Goal: Task Accomplishment & Management: Use online tool/utility

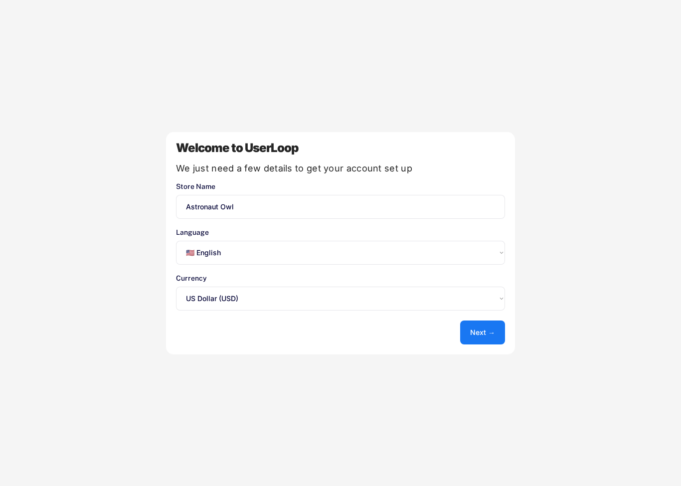
select select ""en""
select select ""1348695171700984260__LOOKUP__1635527639547x175194367885836100""
click at [478, 331] on button "Next →" at bounding box center [482, 333] width 45 height 24
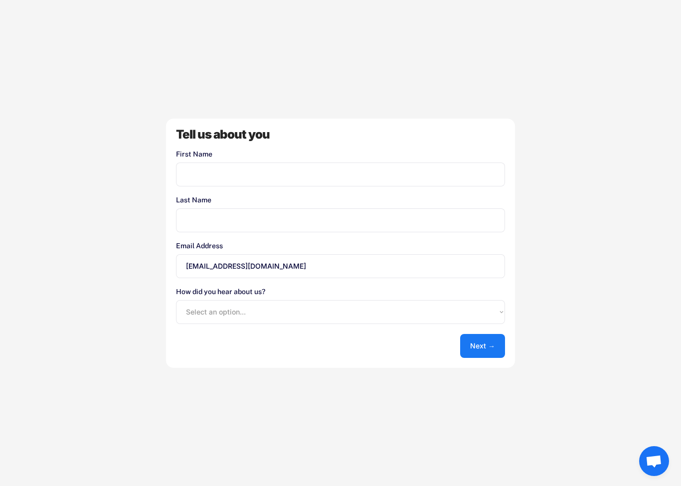
click at [390, 175] on input "input" at bounding box center [340, 175] width 329 height 24
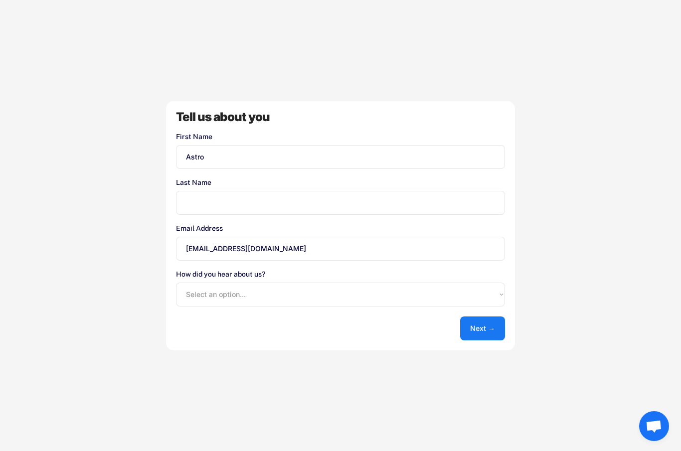
type input "Astro"
type input "Owl"
click at [206, 288] on select "Select an option... Shopify App Store Google UserLoop Blog Referred by a friend…" at bounding box center [340, 295] width 329 height 24
select select ""other""
click at [475, 336] on button "Next →" at bounding box center [482, 329] width 45 height 24
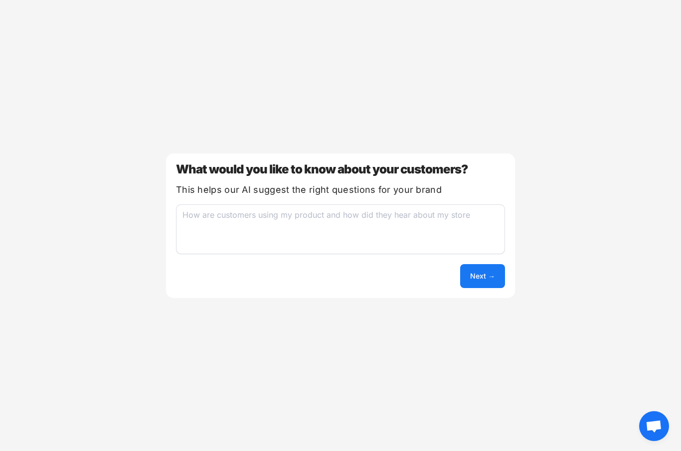
click at [198, 220] on textarea at bounding box center [340, 230] width 329 height 50
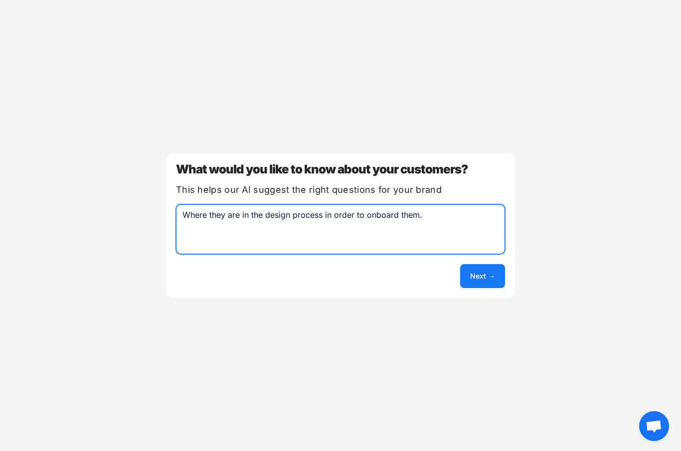
type textarea "Where they are in the design process in order to onboard them."
click at [489, 276] on button "Next →" at bounding box center [482, 276] width 45 height 24
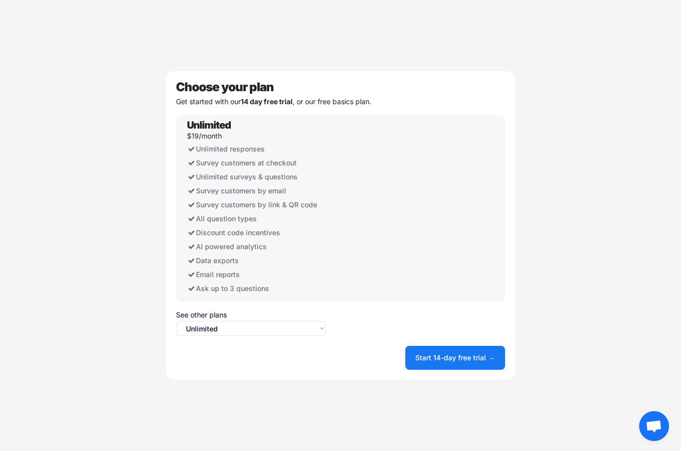
click at [190, 323] on select "Select an option... Unlimited Free" at bounding box center [251, 328] width 150 height 15
select select ""free0""
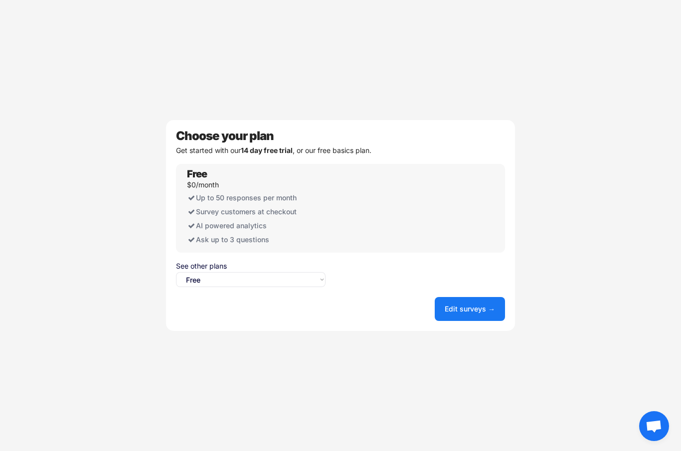
click at [478, 314] on button "Edit surveys →" at bounding box center [470, 309] width 70 height 24
click at [484, 310] on button "Edit surveys →" at bounding box center [470, 309] width 70 height 24
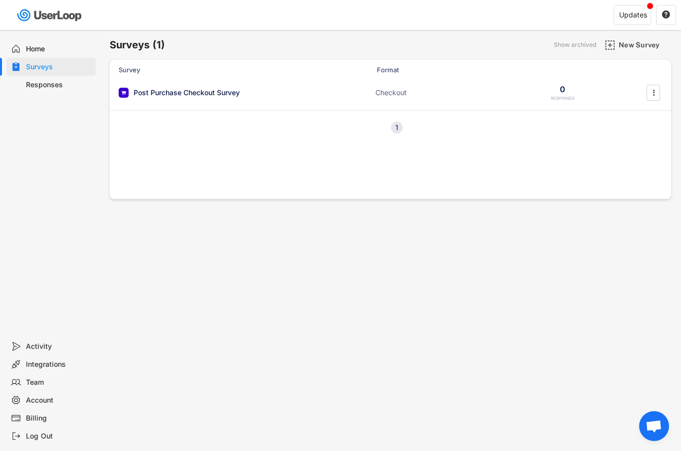
click at [657, 90] on icon "" at bounding box center [654, 92] width 10 height 15
click at [556, 249] on div "Surveys (1) Show archived New Survey Survey Format Responses Post Purchase Chec…" at bounding box center [391, 270] width 582 height 481
click at [40, 92] on div "Responses" at bounding box center [50, 85] width 89 height 18
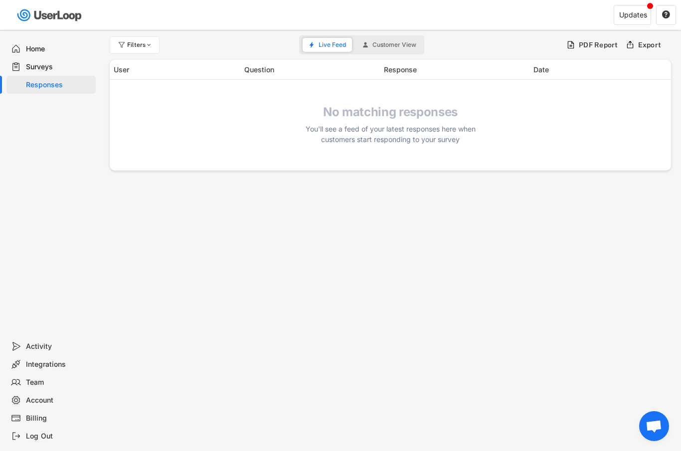
click at [36, 69] on div "Surveys" at bounding box center [59, 66] width 66 height 9
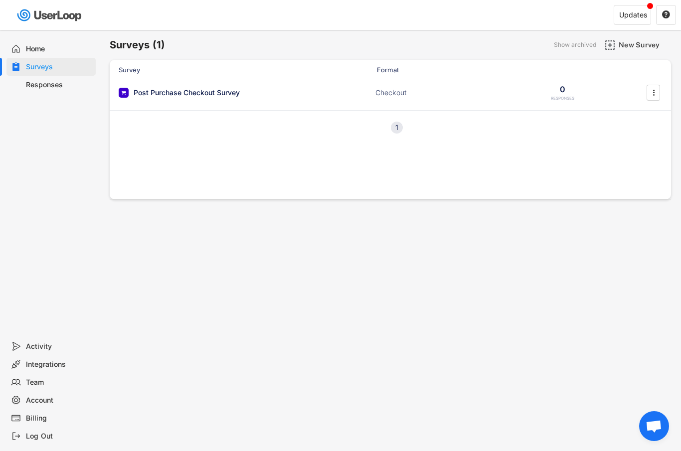
click at [162, 97] on div "Post Purchase Checkout Survey" at bounding box center [187, 93] width 106 height 10
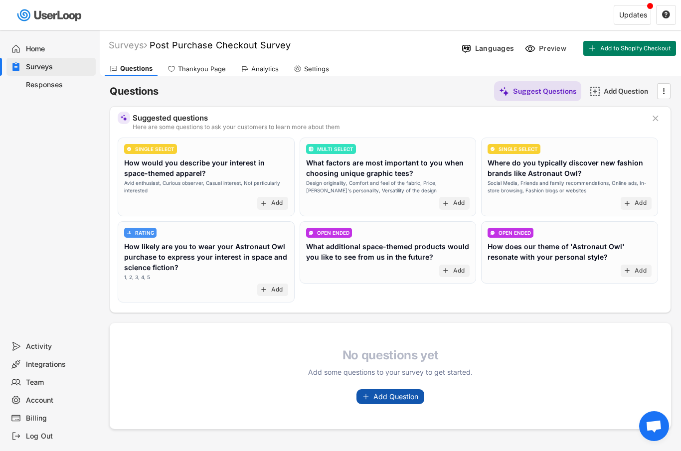
click at [409, 396] on span "Add Question" at bounding box center [396, 397] width 45 height 7
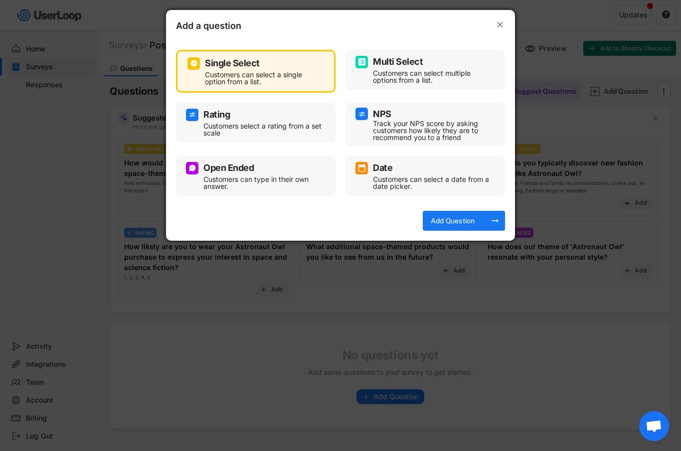
click at [452, 67] on div "Multi Select" at bounding box center [426, 62] width 140 height 12
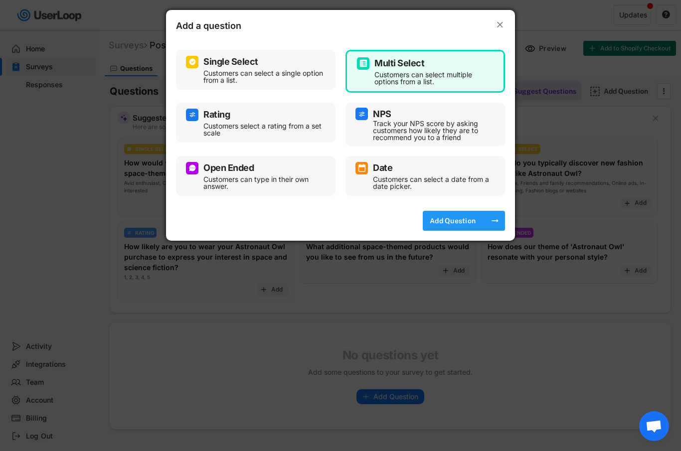
click at [472, 222] on div "Add Question" at bounding box center [453, 220] width 50 height 9
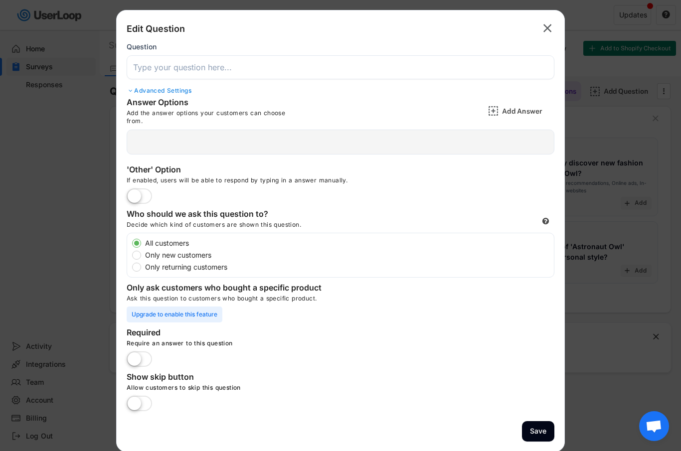
click at [257, 134] on div at bounding box center [341, 142] width 428 height 25
click at [276, 65] on input "input" at bounding box center [341, 67] width 428 height 24
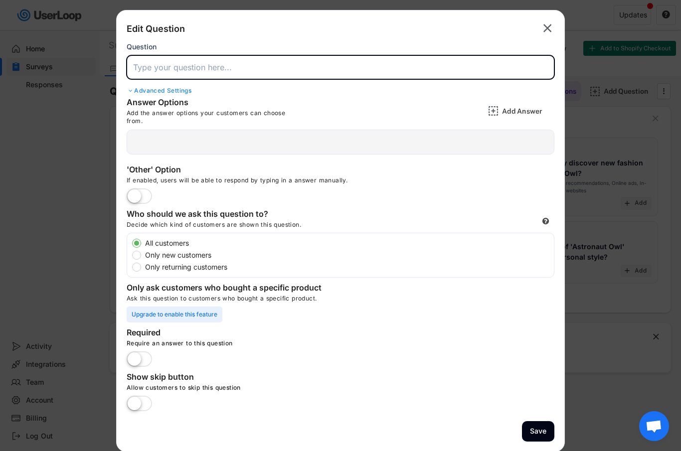
click at [183, 72] on input "input" at bounding box center [341, 67] width 428 height 24
paste input "Page 1 – Define Your Brand Personality Your brand should feel like a person. Wh…"
type input "Page 1 – Define Your Brand Personality Your brand should feel like a person. Wh…"
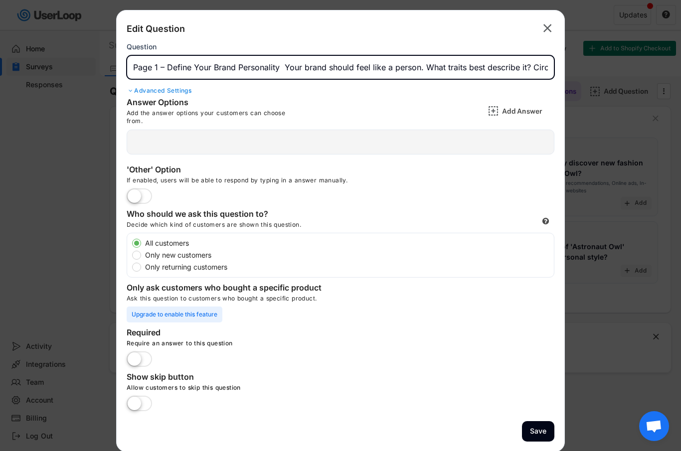
click at [423, 62] on input "input" at bounding box center [341, 67] width 428 height 24
click at [425, 64] on input "input" at bounding box center [341, 67] width 428 height 24
click at [424, 66] on input "input" at bounding box center [341, 67] width 428 height 24
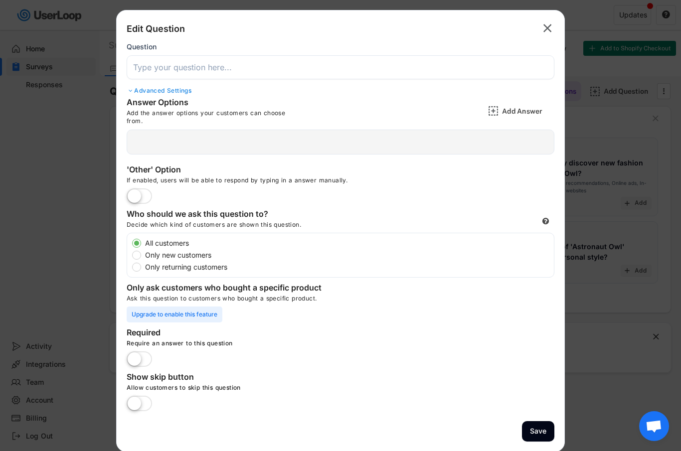
click at [222, 138] on div at bounding box center [341, 142] width 428 height 25
click at [253, 63] on input "input" at bounding box center [341, 67] width 428 height 24
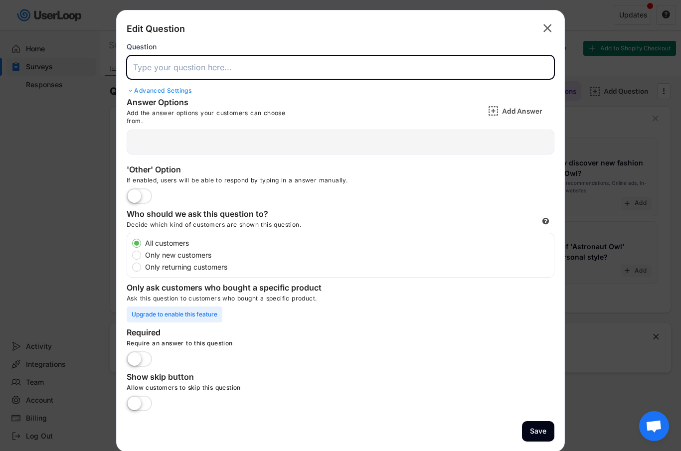
click at [210, 64] on input "input" at bounding box center [341, 67] width 428 height 24
paste input "Your brand should feel like a person. What traits best describe it? Circle or h…"
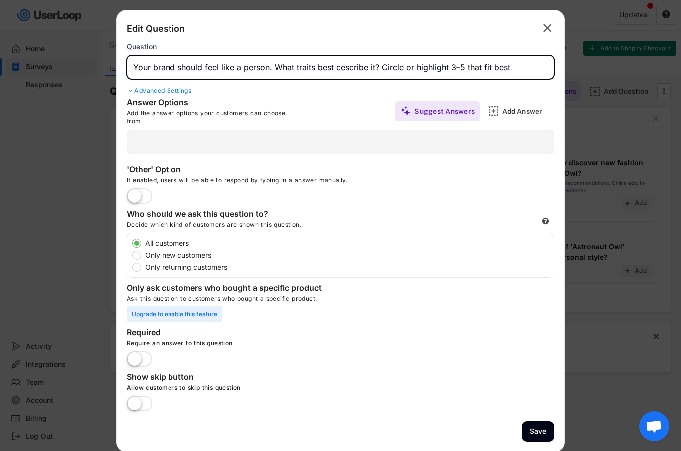
type input "Your brand should feel like a person. What traits best describe it? Circle or h…"
click at [147, 138] on div at bounding box center [341, 142] width 428 height 25
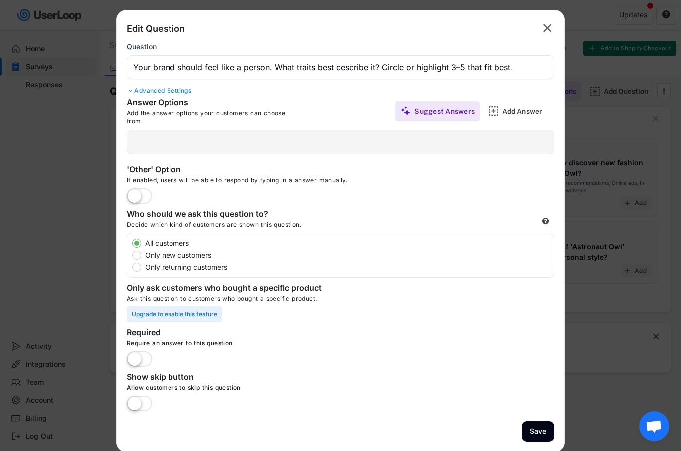
click at [152, 145] on div at bounding box center [341, 142] width 428 height 25
click at [151, 148] on div at bounding box center [341, 142] width 428 height 25
click at [143, 137] on div at bounding box center [341, 142] width 428 height 25
click at [524, 110] on div "Add Answer" at bounding box center [527, 111] width 50 height 9
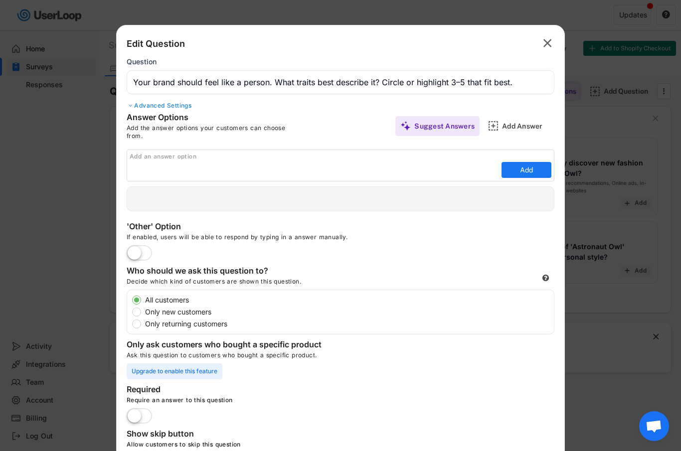
click at [145, 167] on input "input" at bounding box center [315, 170] width 370 height 15
type input "Bold"
click at [521, 163] on button "Add" at bounding box center [527, 170] width 50 height 16
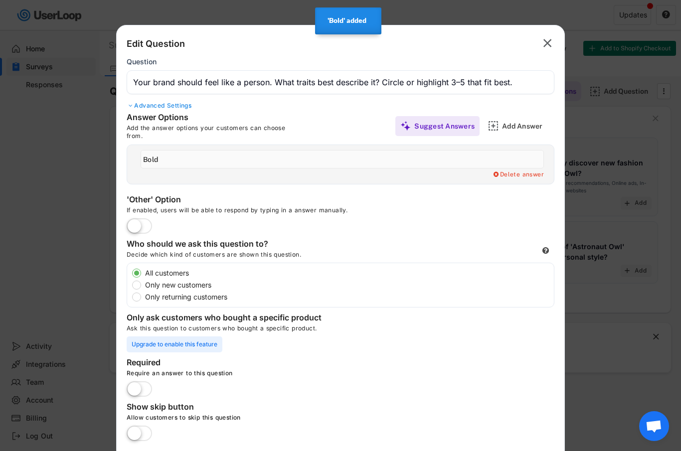
click at [522, 124] on div "Add Answer" at bounding box center [527, 126] width 50 height 9
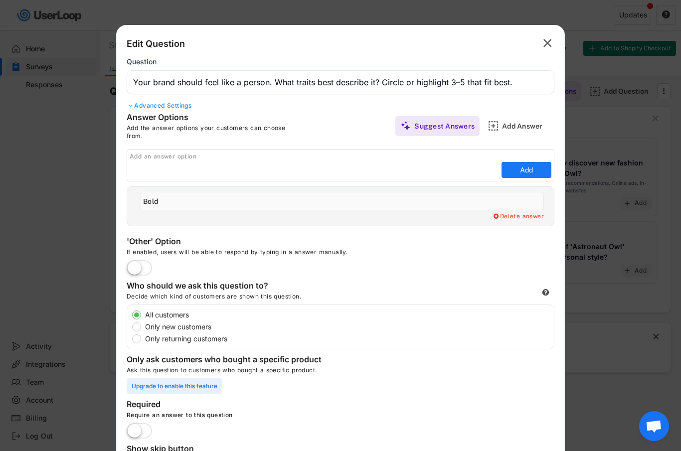
click at [145, 165] on input "input" at bounding box center [315, 170] width 370 height 15
click at [138, 160] on div "Add an answer option" at bounding box center [342, 157] width 425 height 8
click at [141, 165] on input "input" at bounding box center [315, 170] width 370 height 15
paste input "Playful Elegant Professional Friendly Luxurious Creative Trustworthy Innovative…"
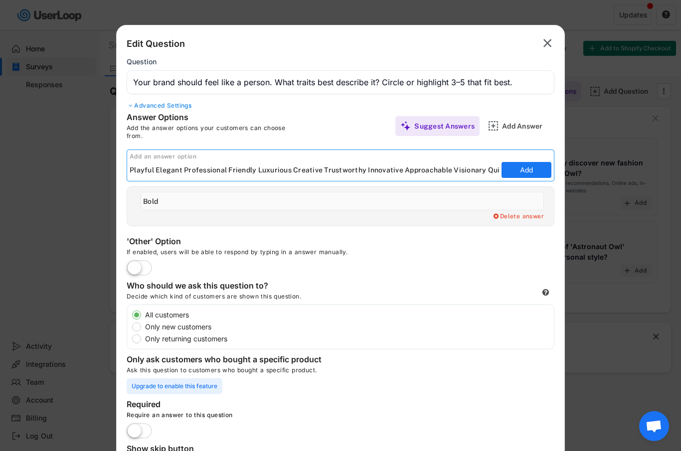
type input "Playful Elegant Professional Friendly Luxurious Creative Trustworthy Innovative…"
click at [533, 171] on button "Add" at bounding box center [527, 170] width 50 height 16
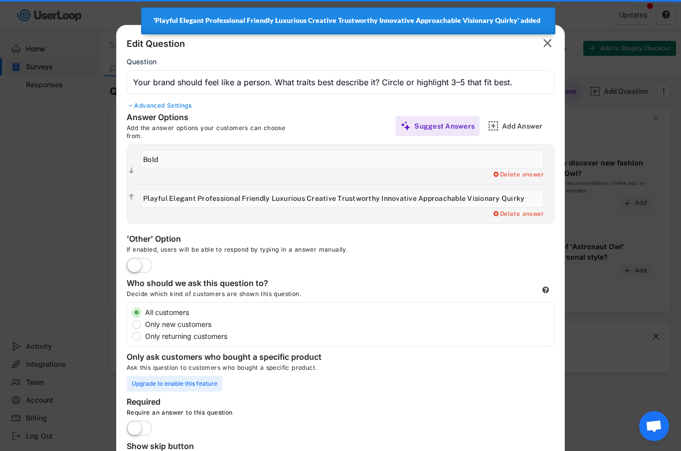
click at [523, 128] on div "Add Answer" at bounding box center [527, 126] width 50 height 9
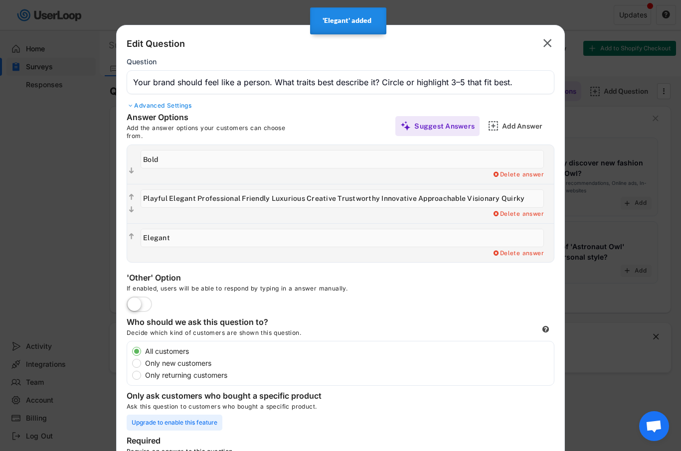
click at [524, 127] on div "Add Answer" at bounding box center [527, 126] width 50 height 9
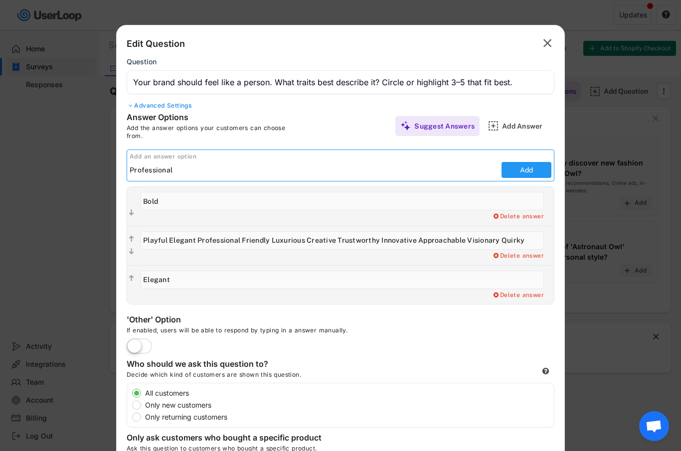
type input "Professional"
click at [529, 172] on button "Add" at bounding box center [527, 170] width 50 height 16
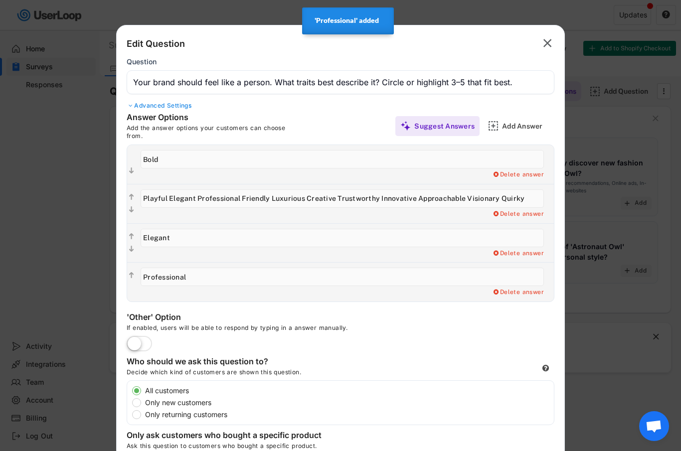
click at [533, 128] on div "Add Answer" at bounding box center [527, 126] width 50 height 9
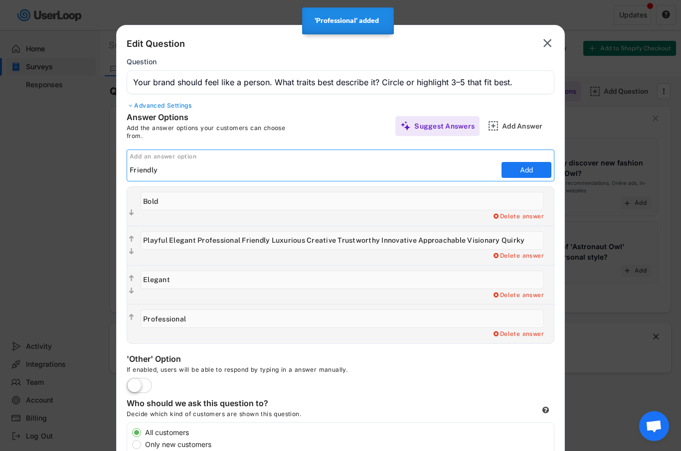
type input "Friendly"
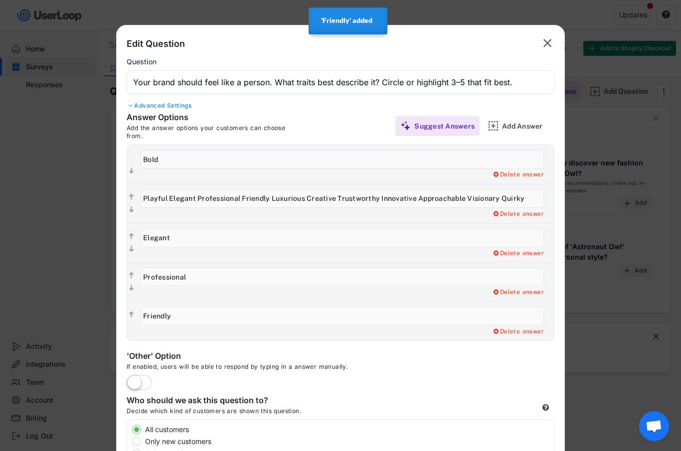
click at [508, 130] on div "Add Answer" at bounding box center [527, 126] width 50 height 20
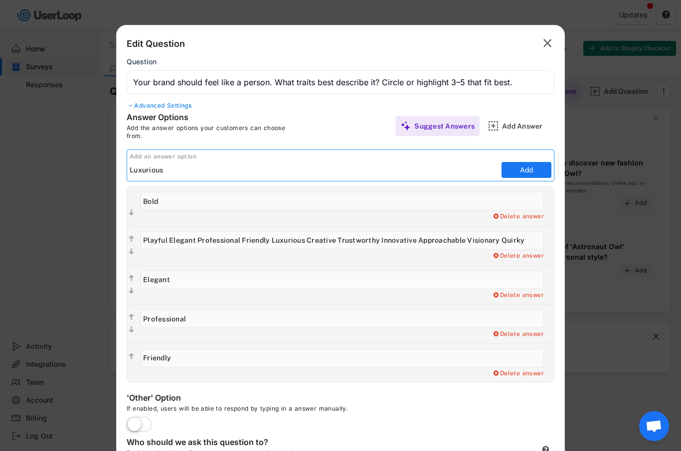
type input "Luxurious"
click at [532, 167] on button "Add" at bounding box center [527, 170] width 50 height 16
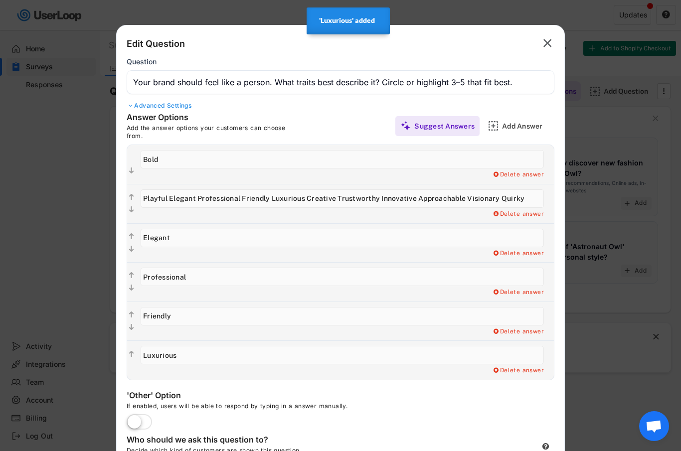
click at [534, 125] on div "Add Answer" at bounding box center [527, 126] width 50 height 9
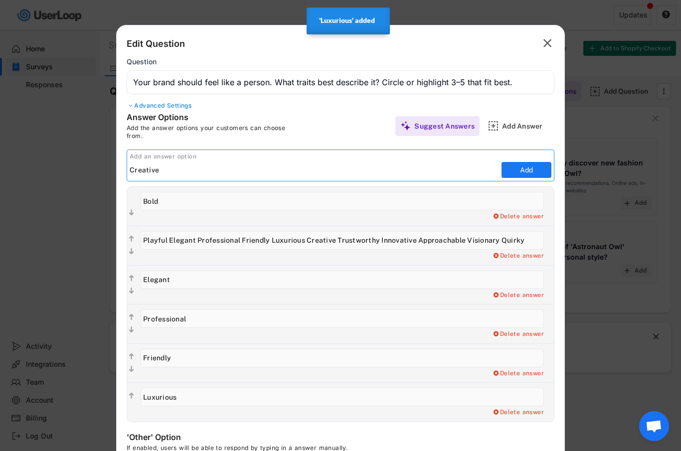
click at [523, 169] on button "Add" at bounding box center [527, 170] width 50 height 16
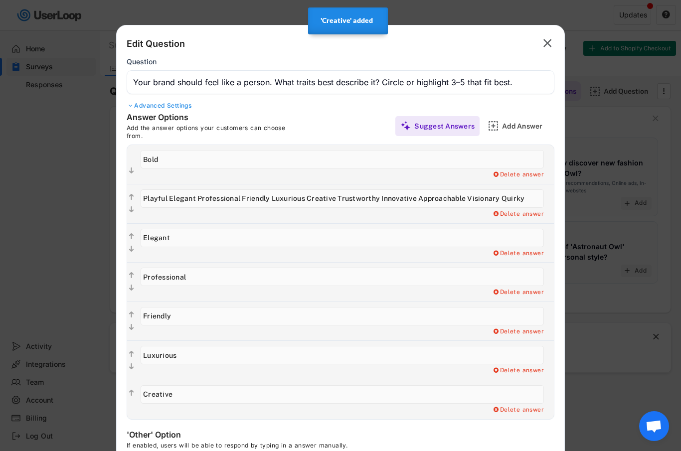
click at [522, 118] on div "Add Answer" at bounding box center [527, 126] width 50 height 20
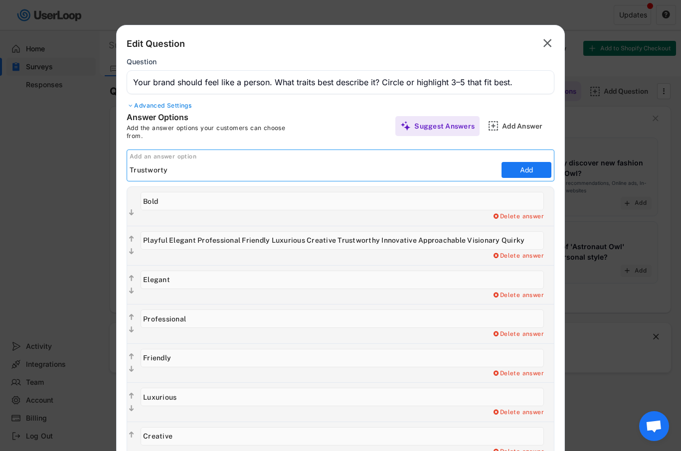
type input "Trustworty"
click at [531, 163] on button "Add" at bounding box center [527, 170] width 50 height 16
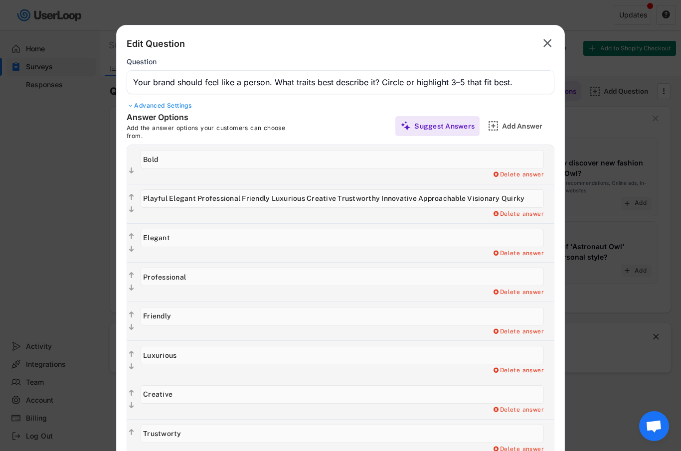
click at [524, 124] on div "Add Answer" at bounding box center [527, 126] width 50 height 9
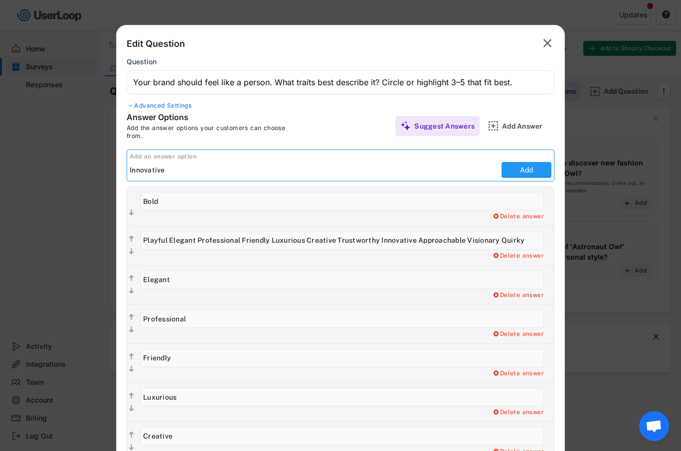
type input "Innovative"
click at [527, 174] on button "Add" at bounding box center [527, 170] width 50 height 16
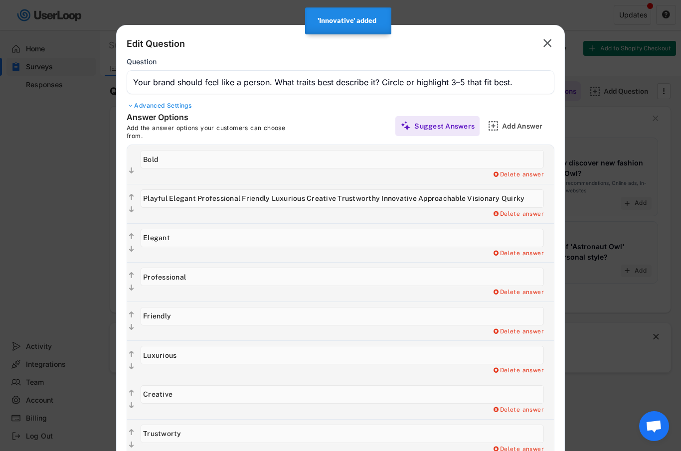
click at [516, 124] on div "Add Answer" at bounding box center [527, 126] width 50 height 9
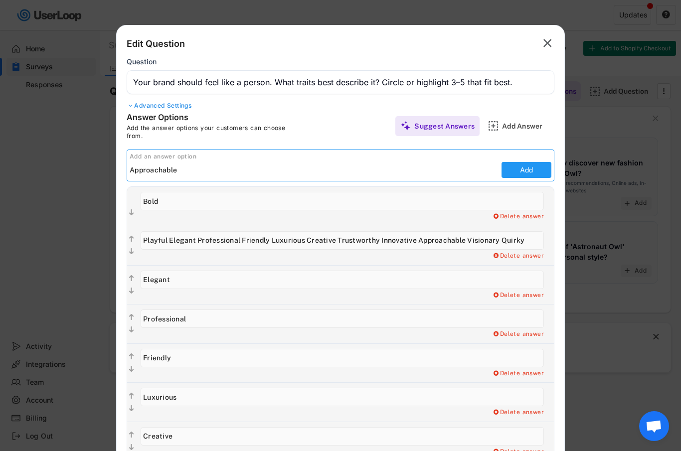
type input "Approachable"
click at [529, 171] on button "Add" at bounding box center [527, 170] width 50 height 16
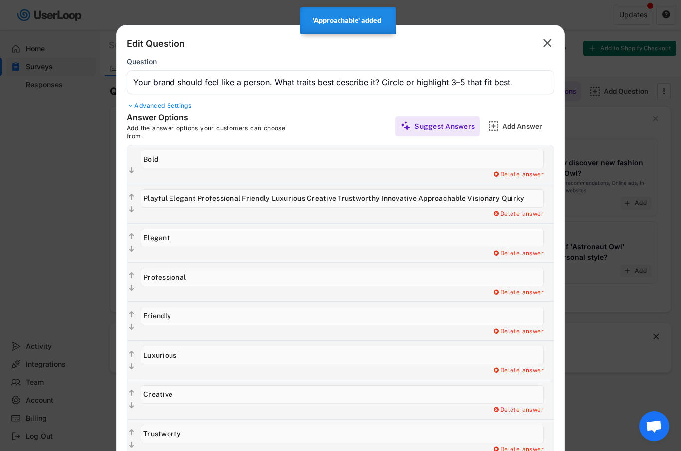
click at [524, 127] on div "Add Answer" at bounding box center [527, 126] width 50 height 9
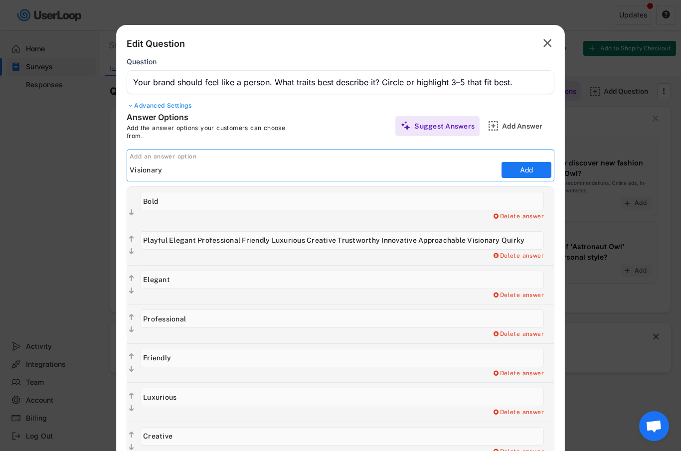
type input "Visionary"
click at [531, 166] on button "Add" at bounding box center [527, 170] width 50 height 16
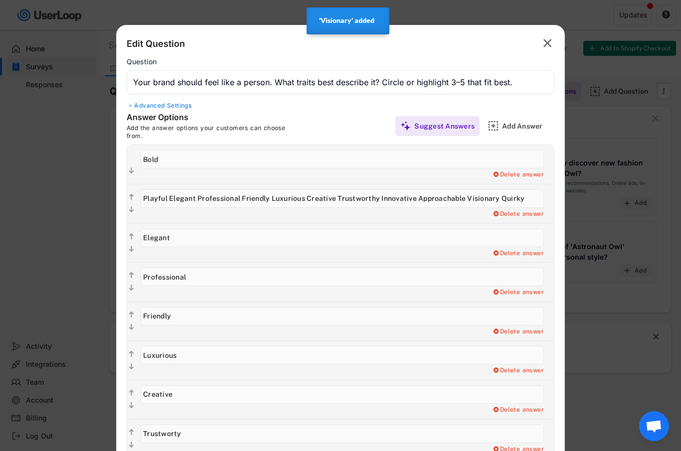
click at [513, 126] on div "Add Answer" at bounding box center [527, 126] width 50 height 9
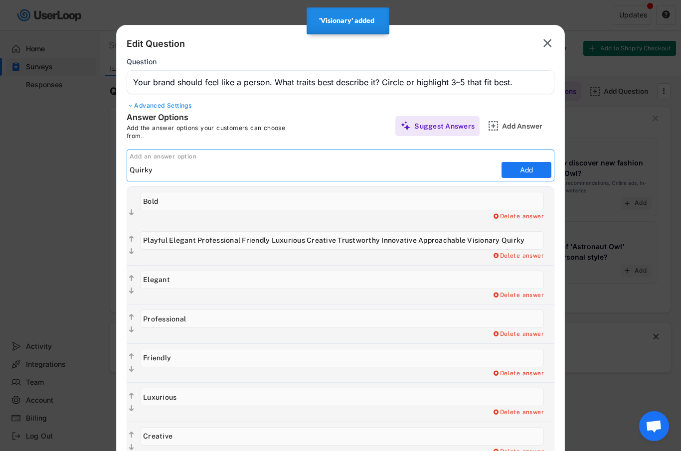
type input "Quirky"
click at [529, 169] on button "Add" at bounding box center [527, 170] width 50 height 16
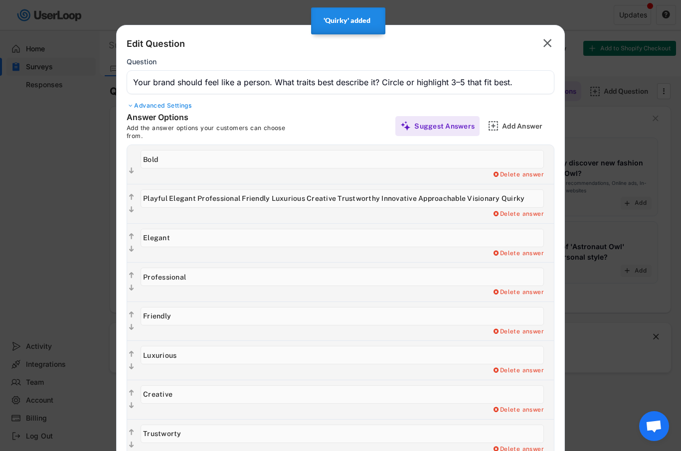
click at [172, 196] on input "input" at bounding box center [343, 199] width 404 height 18
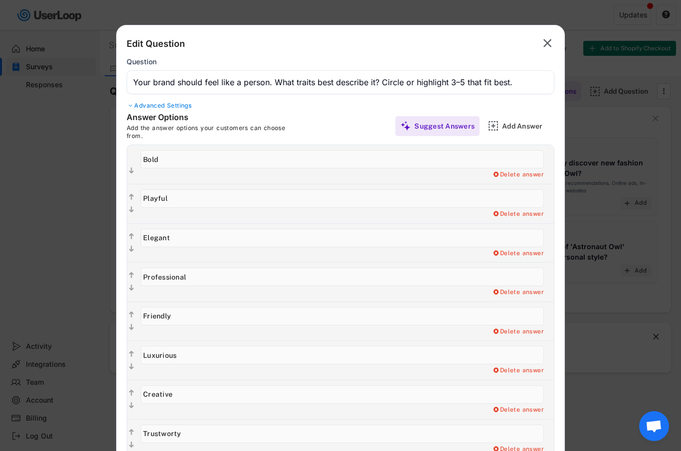
type input "Playful"
click at [527, 129] on div "Add Answer" at bounding box center [527, 126] width 50 height 9
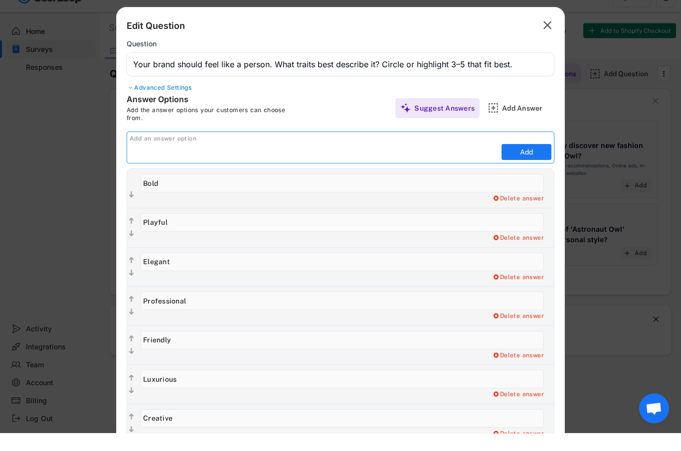
paste input "Elegant Professional Friendly Luxurious Creative Trustworthy Innovative Approac…"
type input "Elegant Professional Friendly Luxurious Creative Trustworthy Innovative Approac…"
click at [137, 163] on input "input" at bounding box center [315, 170] width 370 height 15
click at [140, 163] on input "input" at bounding box center [315, 170] width 370 height 15
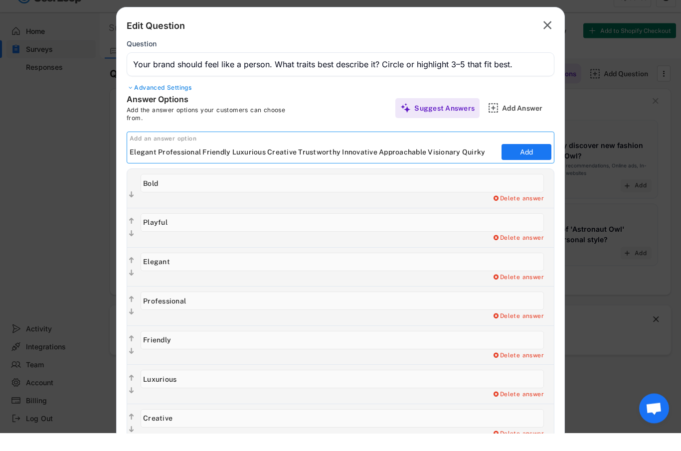
click at [141, 163] on input "input" at bounding box center [315, 170] width 370 height 15
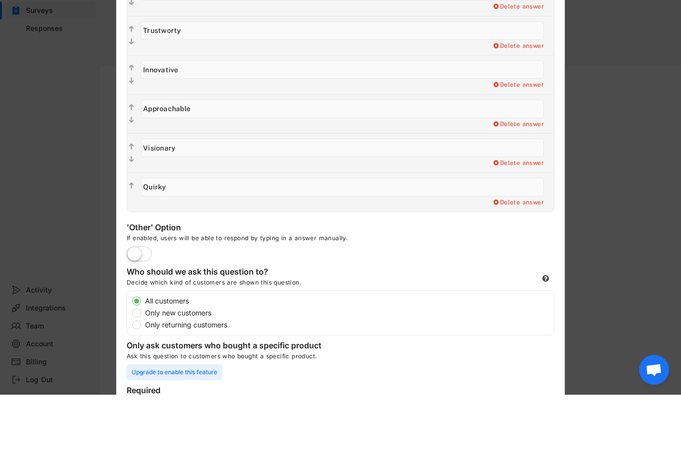
scroll to position [389, 0]
click at [143, 300] on label at bounding box center [139, 311] width 30 height 22
click at [0, 0] on input "checkbox" at bounding box center [0, 0] width 0 height 0
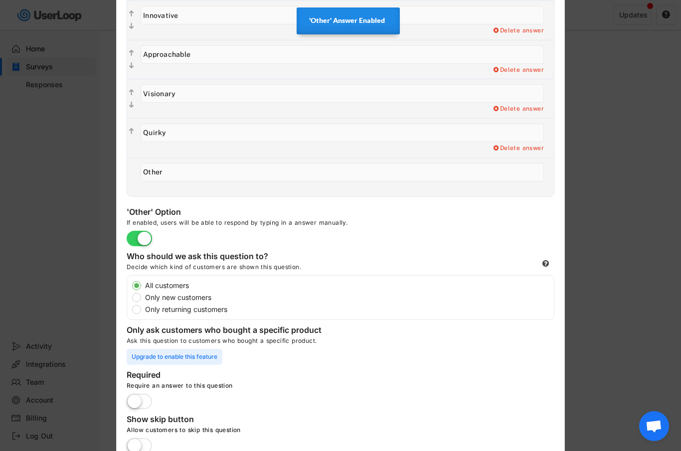
scroll to position [501, 0]
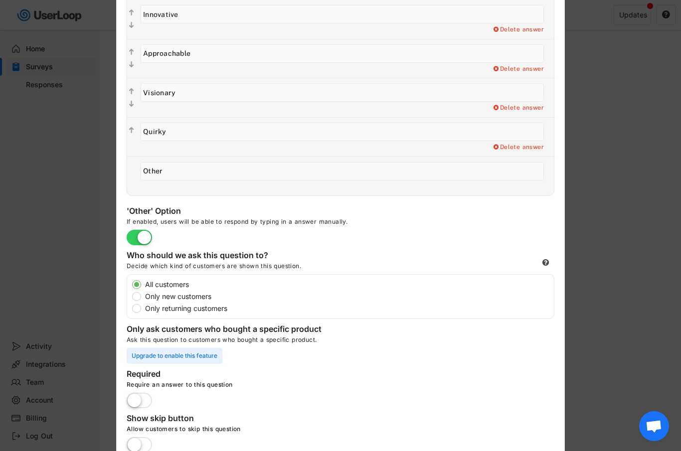
click at [140, 395] on label at bounding box center [139, 402] width 30 height 22
click at [0, 0] on input "checkbox" at bounding box center [0, 0] width 0 height 0
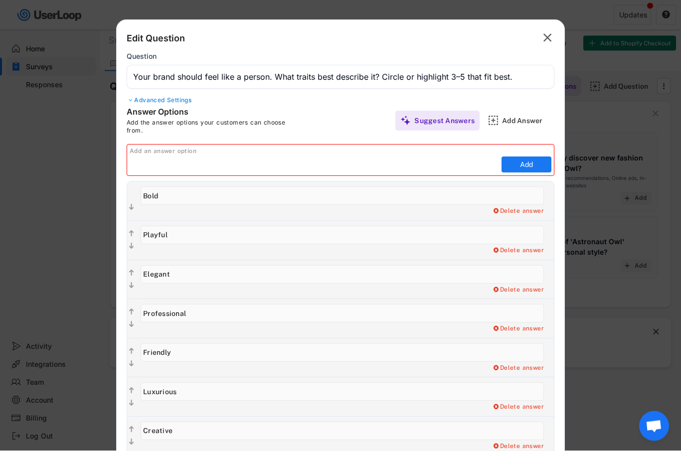
scroll to position [0, 0]
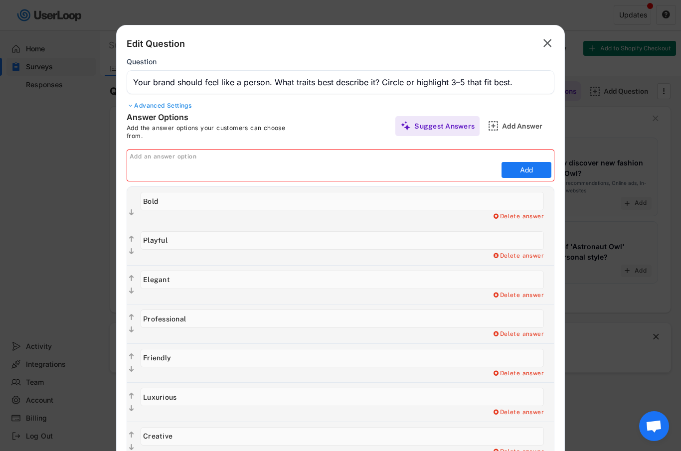
click at [128, 107] on div at bounding box center [130, 106] width 7 height 6
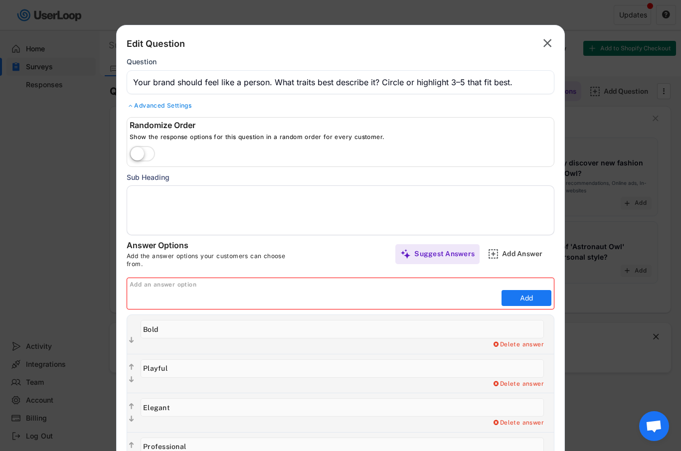
click at [401, 81] on input "input" at bounding box center [341, 82] width 428 height 24
click at [400, 80] on input "input" at bounding box center [341, 82] width 428 height 24
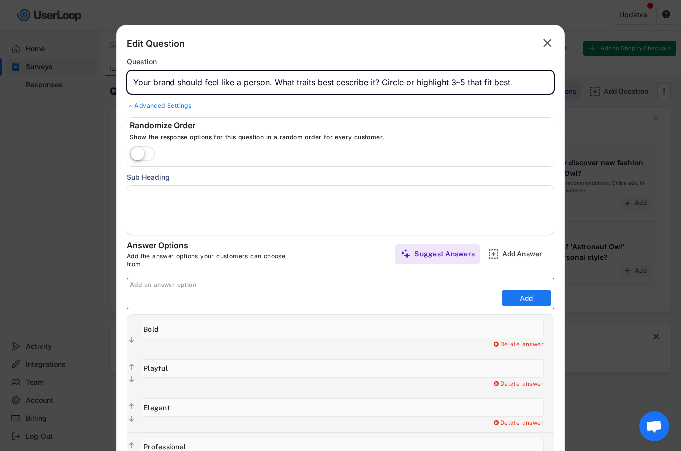
click at [400, 84] on input "input" at bounding box center [341, 82] width 428 height 24
type input "Your brand should feel like a person. What traits best describe it?"
click at [141, 196] on textarea at bounding box center [341, 211] width 428 height 50
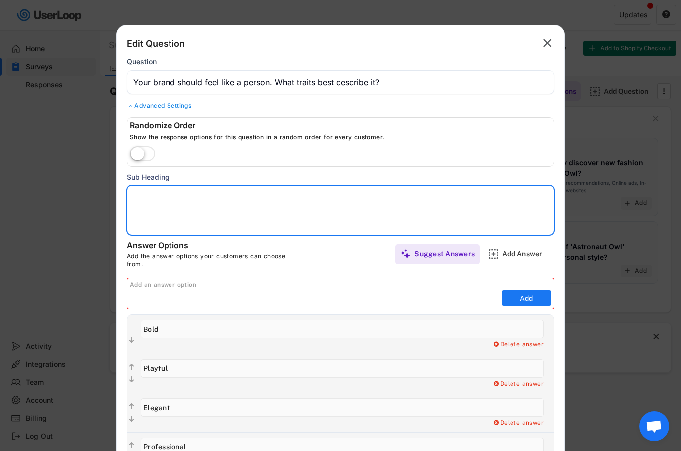
click at [140, 199] on textarea at bounding box center [341, 211] width 428 height 50
paste textarea "Circle or highlight 3–5 that fit best."
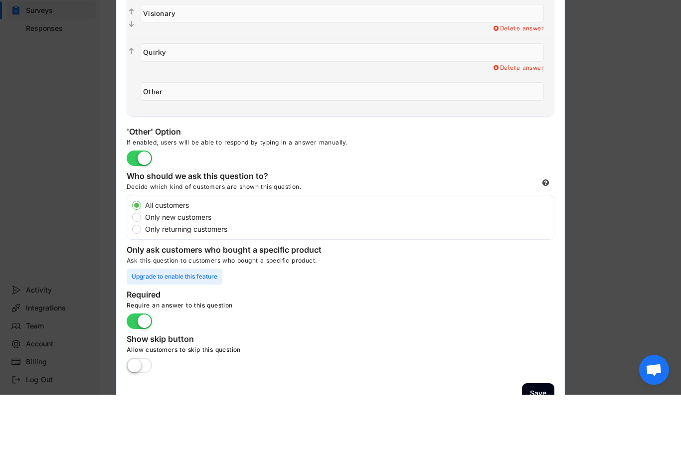
scroll to position [666, 0]
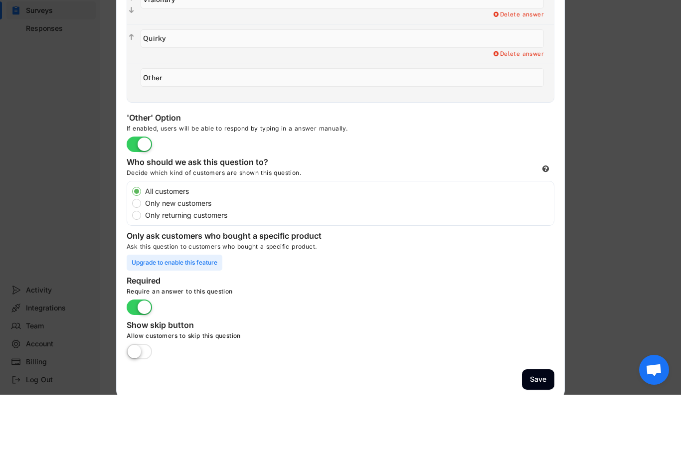
type textarea "Circle or highlight 3–5 that fit best."
click at [539, 426] on button "Save" at bounding box center [538, 436] width 32 height 20
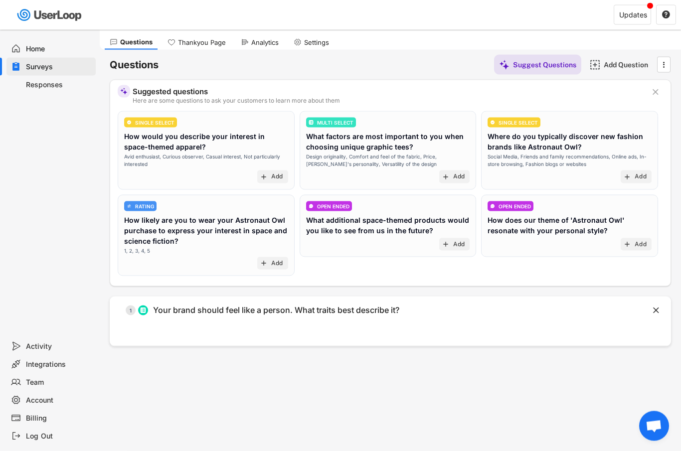
scroll to position [0, 0]
